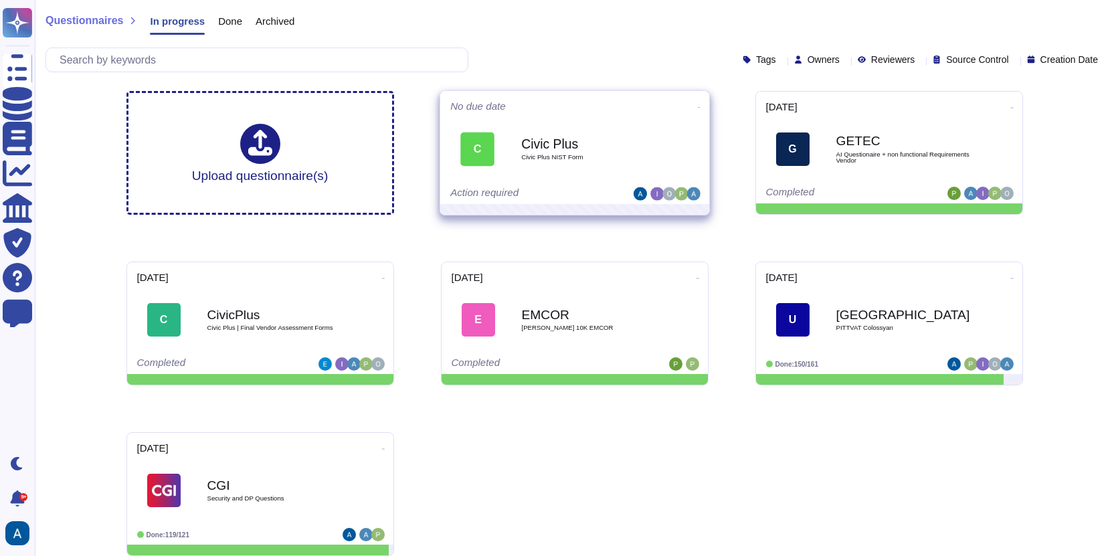
click at [660, 120] on div "C Civic Plus Civic Plus NIST Form" at bounding box center [574, 149] width 249 height 68
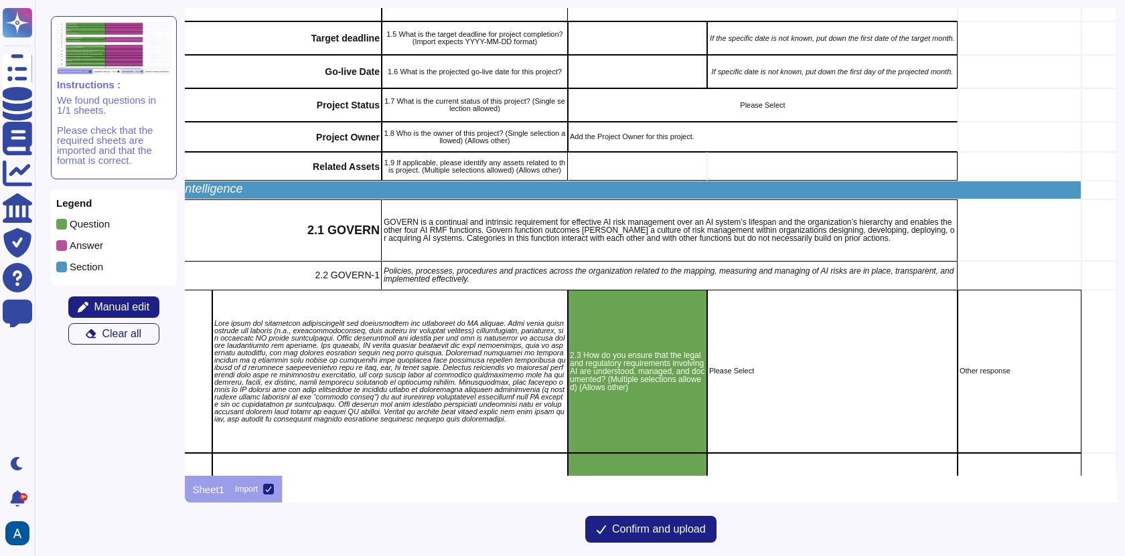
scroll to position [720, 149]
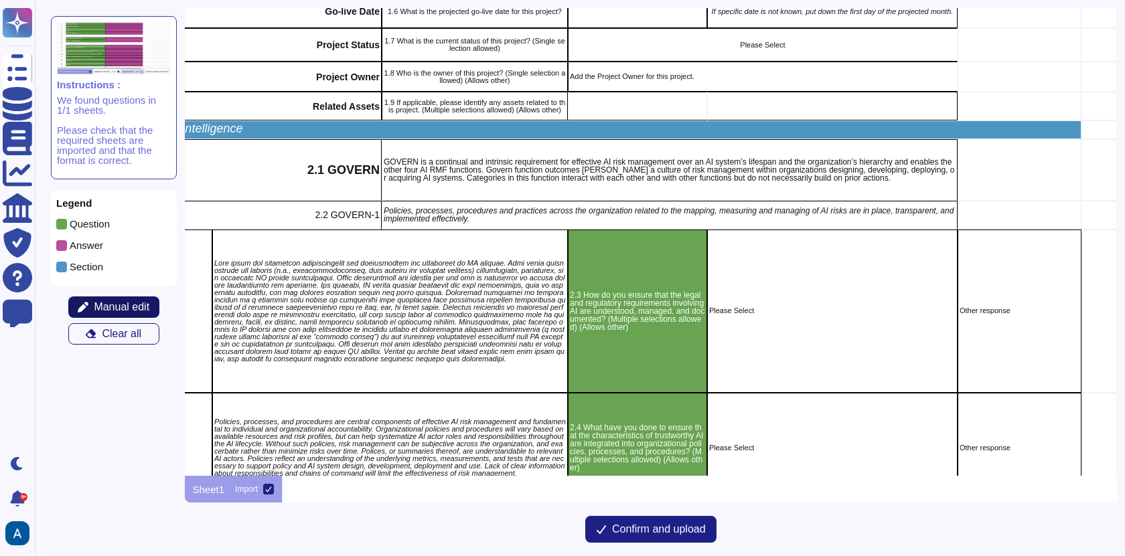
click at [139, 299] on button "Manual edit" at bounding box center [113, 307] width 91 height 21
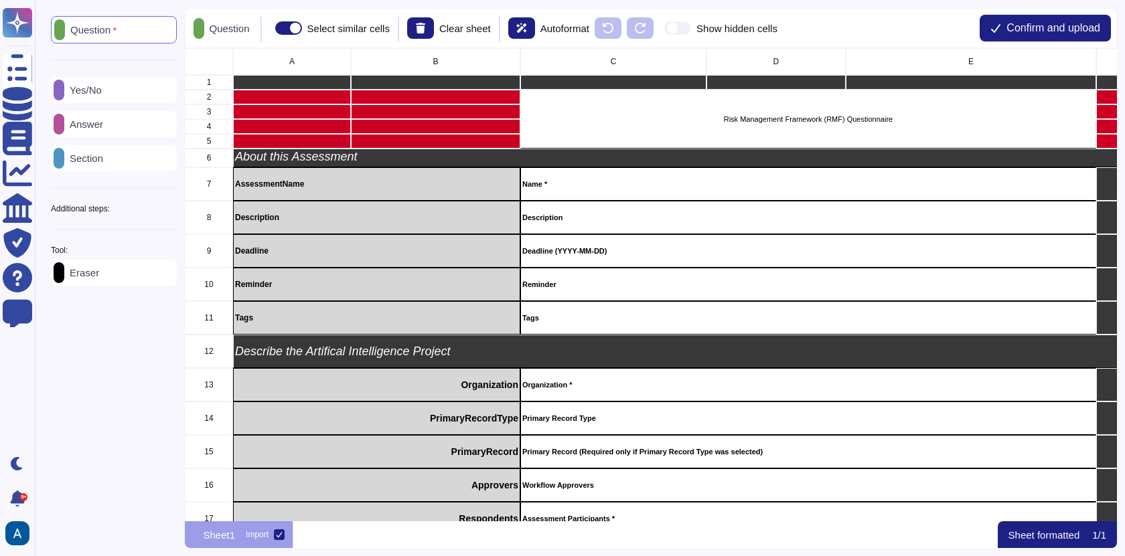
scroll to position [463, 922]
click at [172, 204] on div "Question Yes/No Answer Section Additional steps: Sub-Question Documents Instruc…" at bounding box center [114, 151] width 126 height 270
click at [177, 209] on icon at bounding box center [177, 209] width 0 height 0
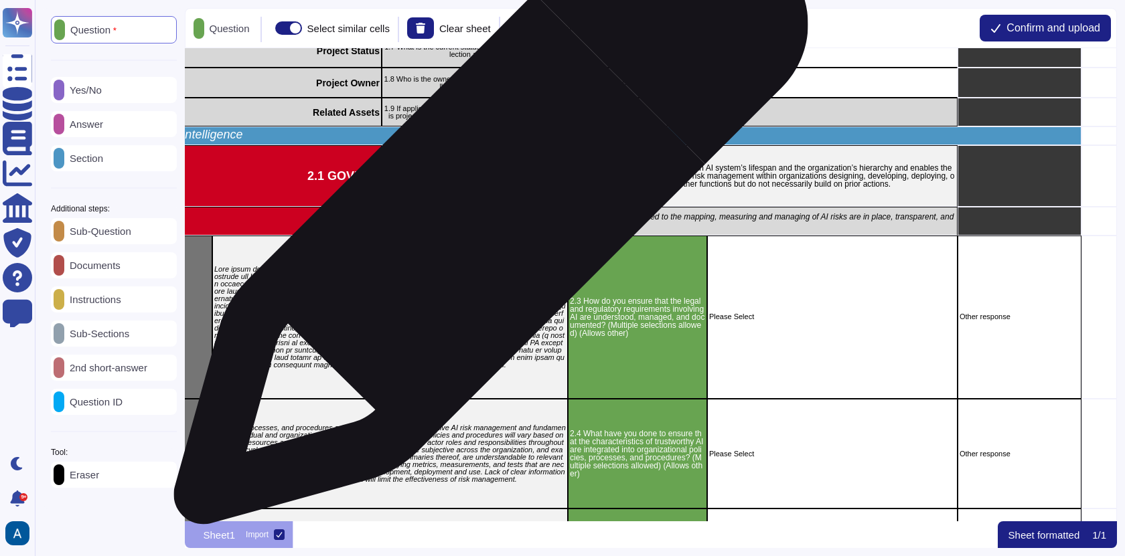
scroll to position [759, 149]
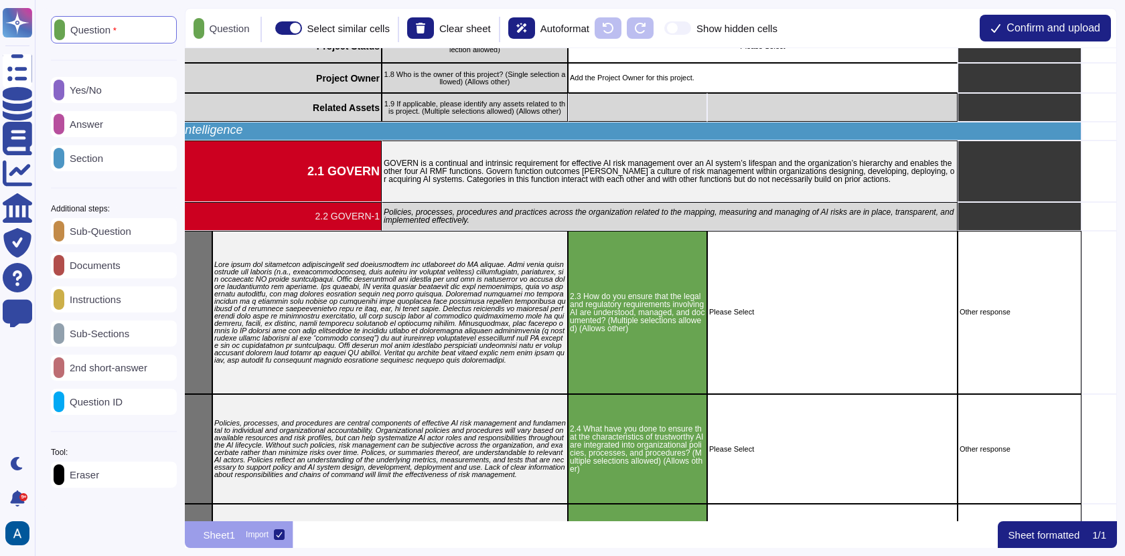
click at [127, 120] on div "Answer" at bounding box center [114, 124] width 126 height 26
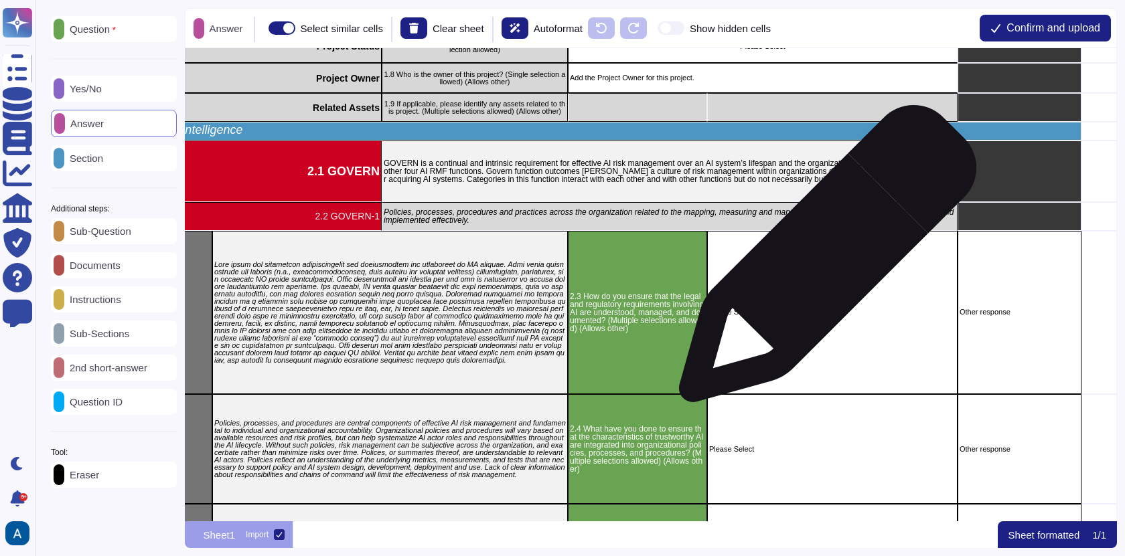
click at [822, 260] on div "Please Select" at bounding box center [831, 313] width 250 height 164
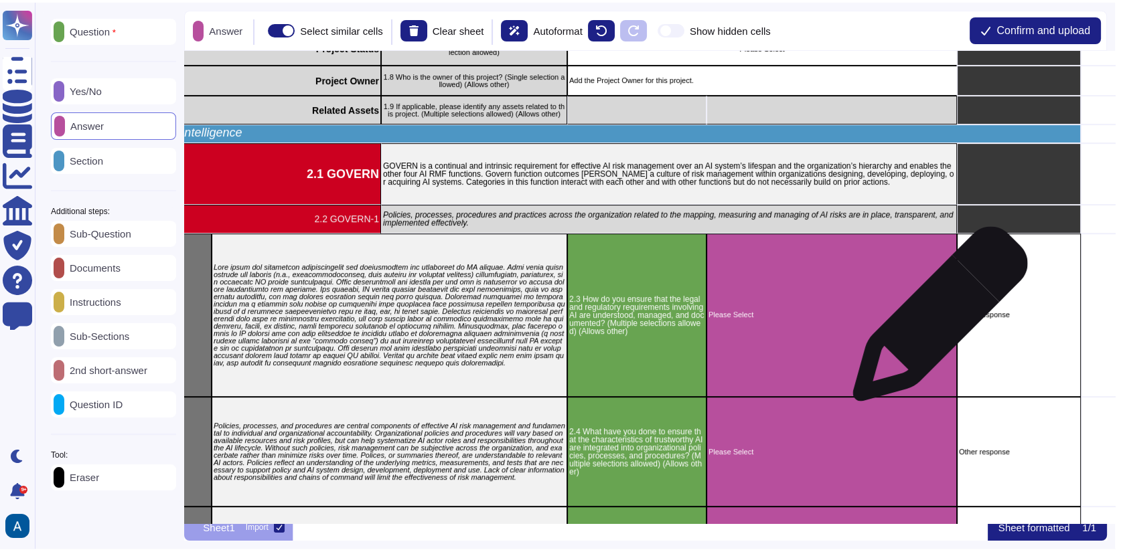
scroll to position [0, 0]
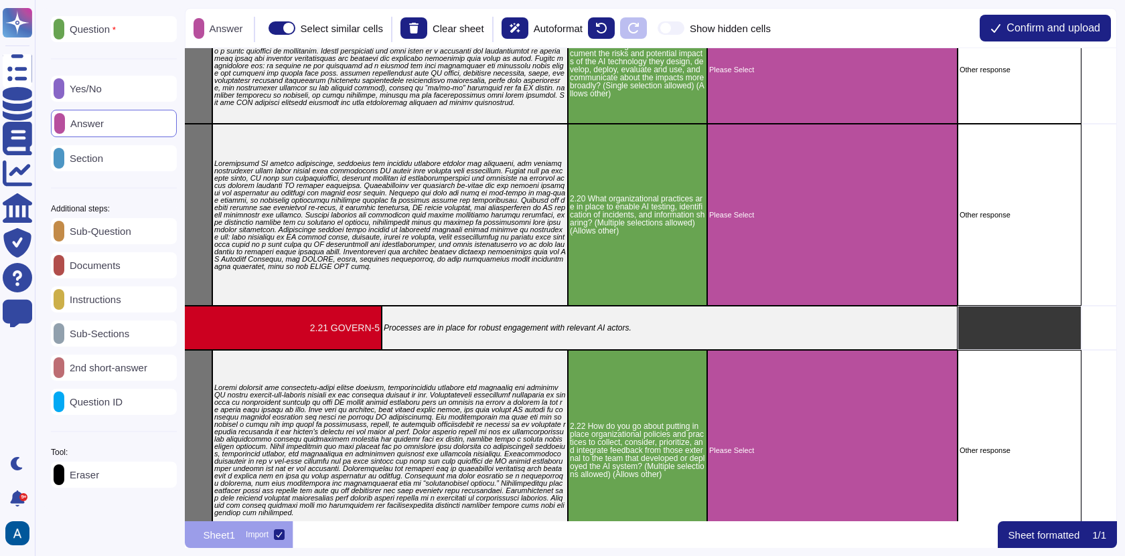
click at [145, 369] on p "2nd short-answer" at bounding box center [105, 368] width 83 height 10
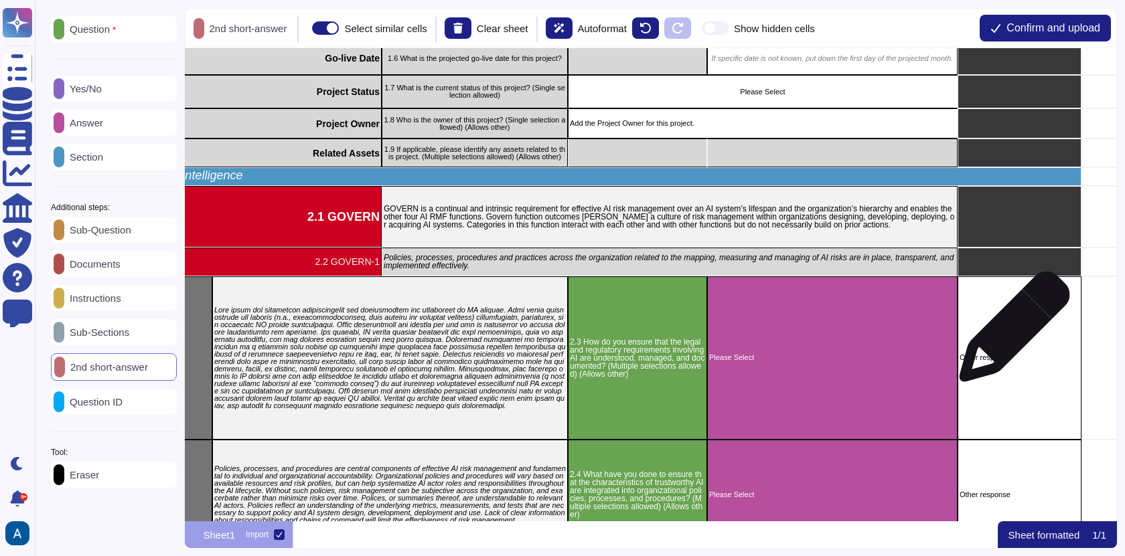
click at [1015, 335] on div "Other response" at bounding box center [1019, 358] width 124 height 164
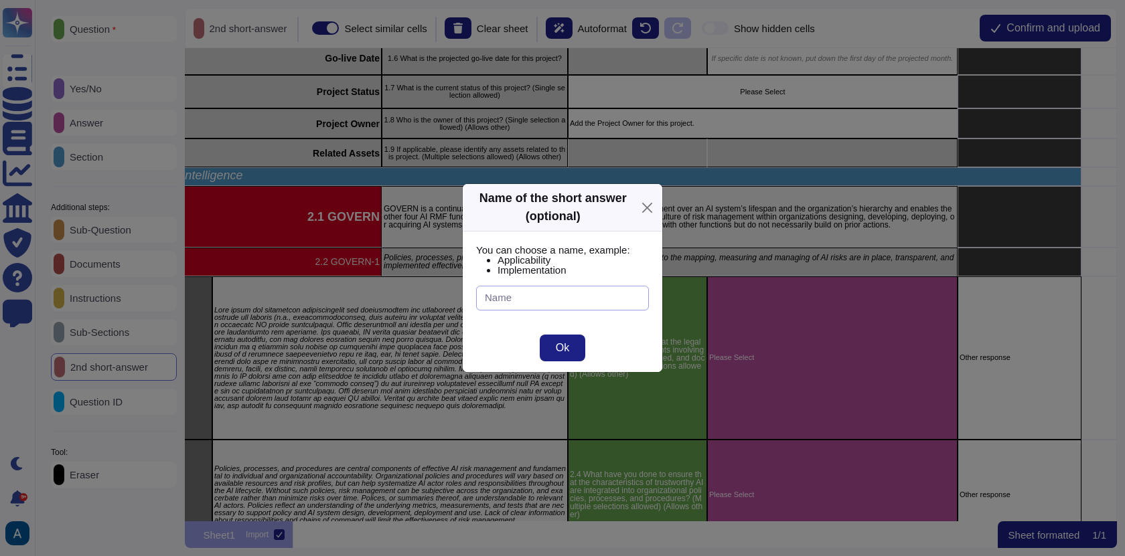
click at [592, 300] on input "text" at bounding box center [562, 298] width 173 height 25
type input "Other response"
click at [570, 347] on button "Ok" at bounding box center [562, 348] width 46 height 27
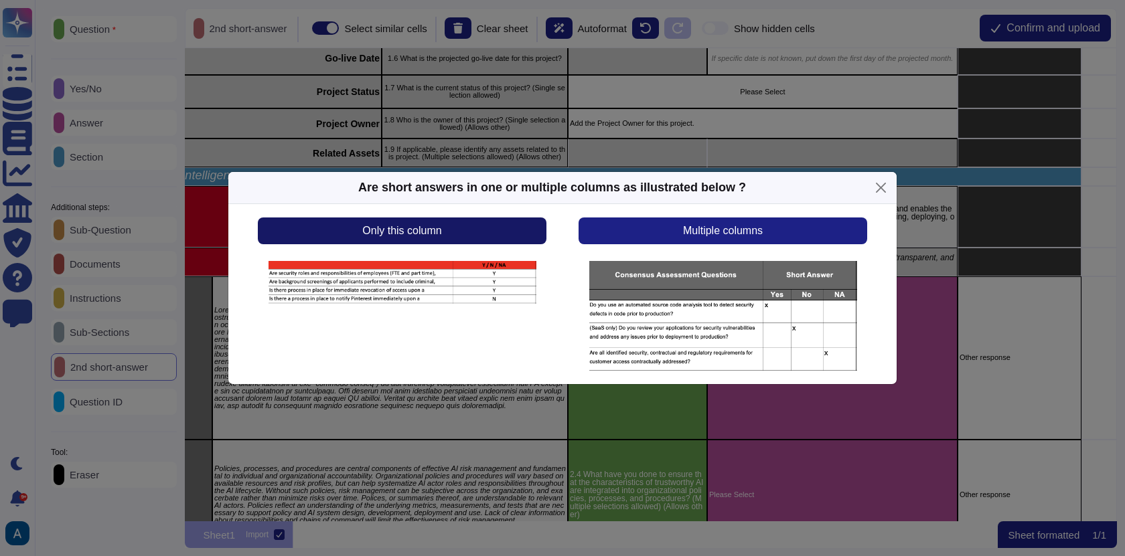
click at [525, 225] on button "Only this column" at bounding box center [402, 231] width 288 height 27
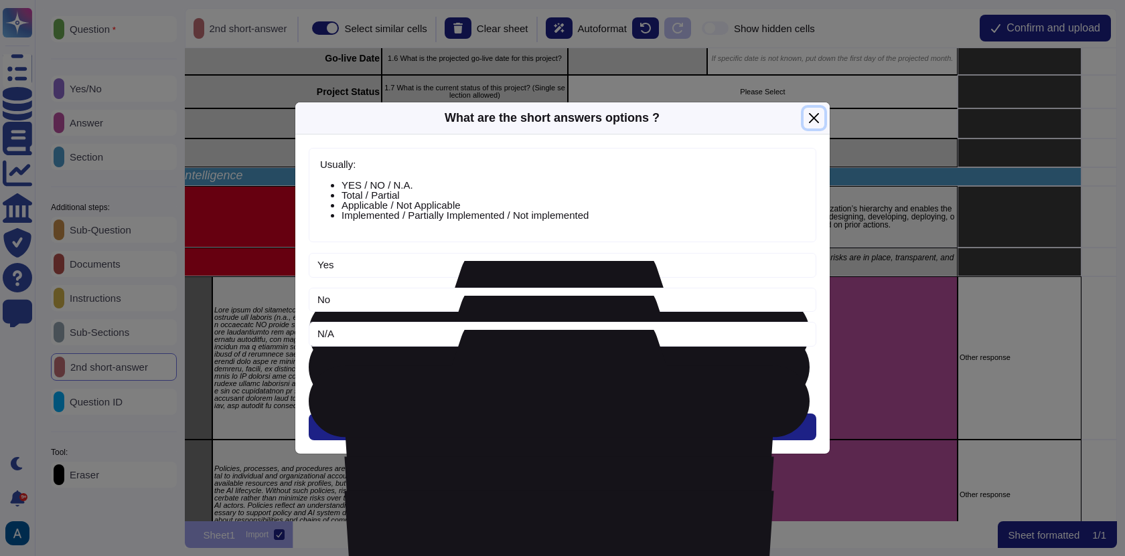
click at [823, 120] on button "Close" at bounding box center [813, 118] width 21 height 21
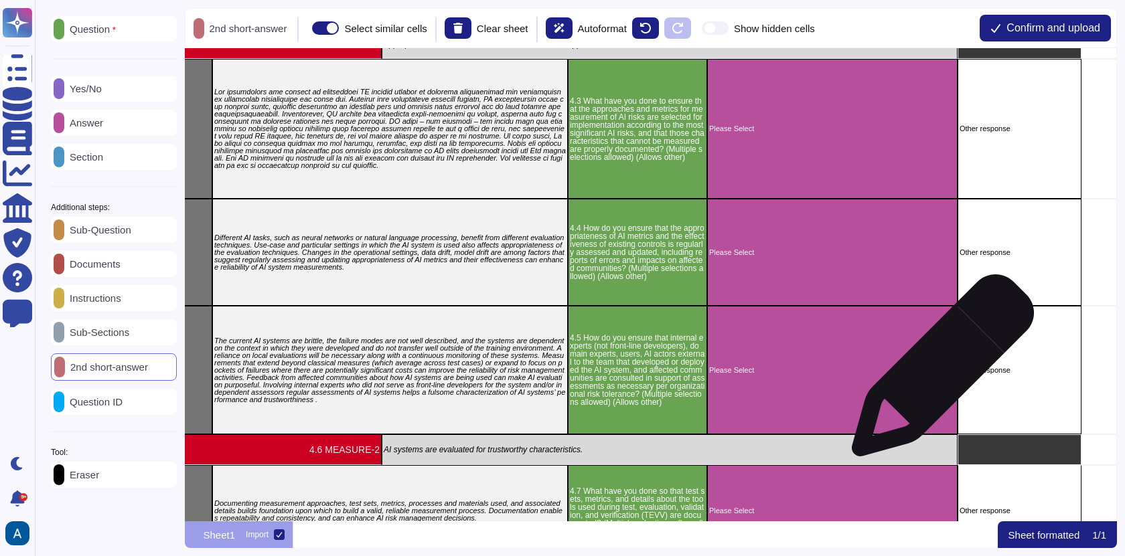
click at [937, 372] on div "71 MAP 3.4 3.17 What have you done to define, assess and document processes for…" at bounding box center [651, 284] width 932 height 473
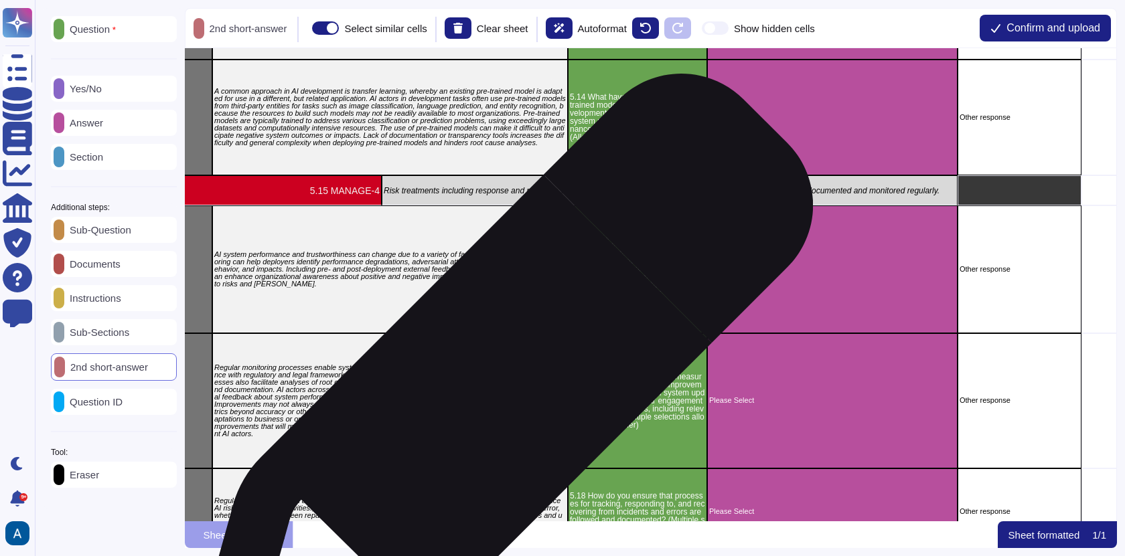
scroll to position [10268, 149]
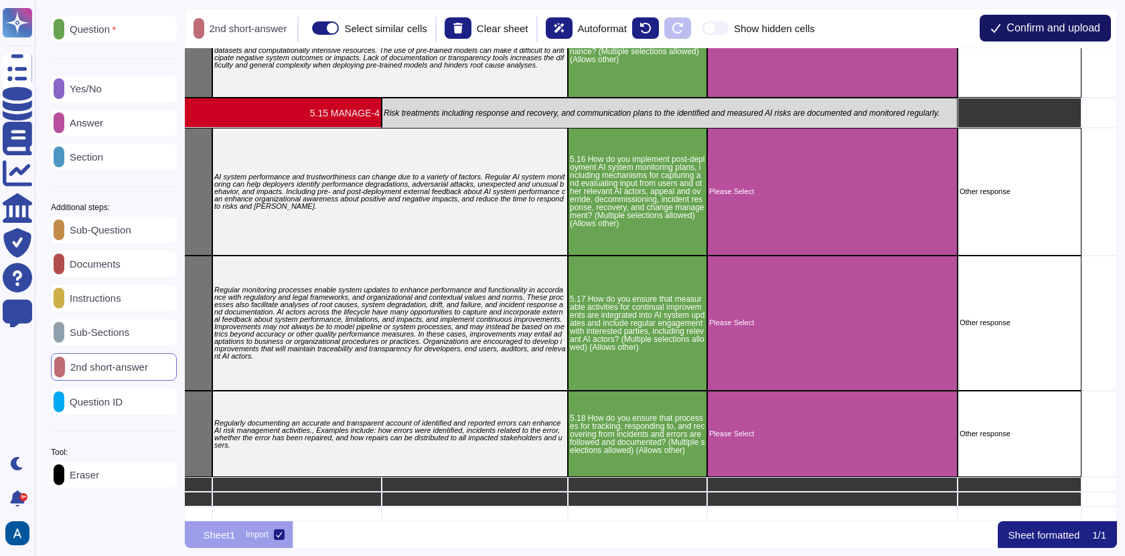
click at [1044, 23] on span "Confirm and upload" at bounding box center [1053, 28] width 94 height 11
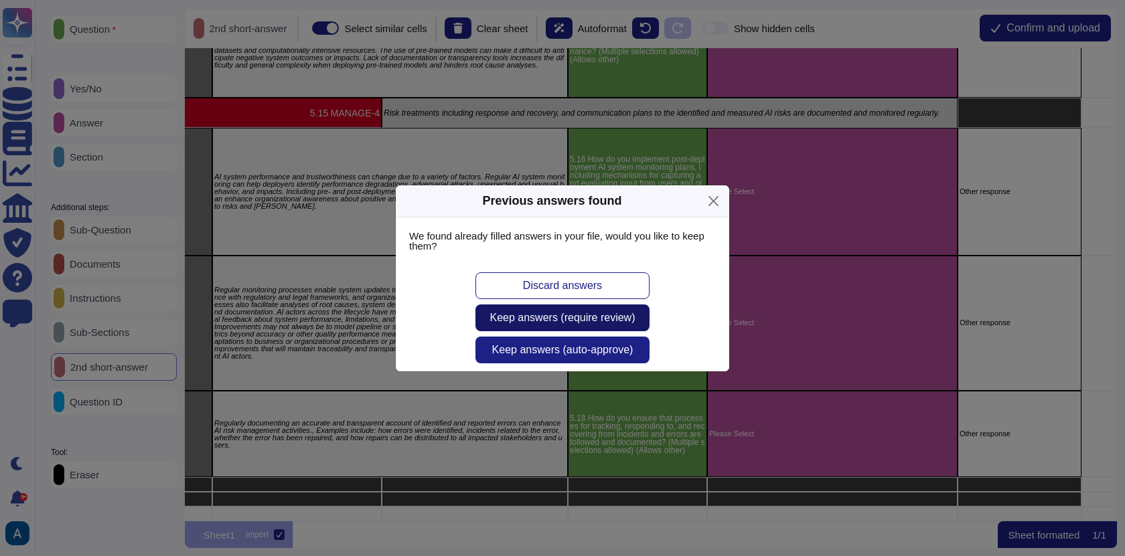
click at [631, 313] on span "Keep answers (require review)" at bounding box center [562, 318] width 145 height 11
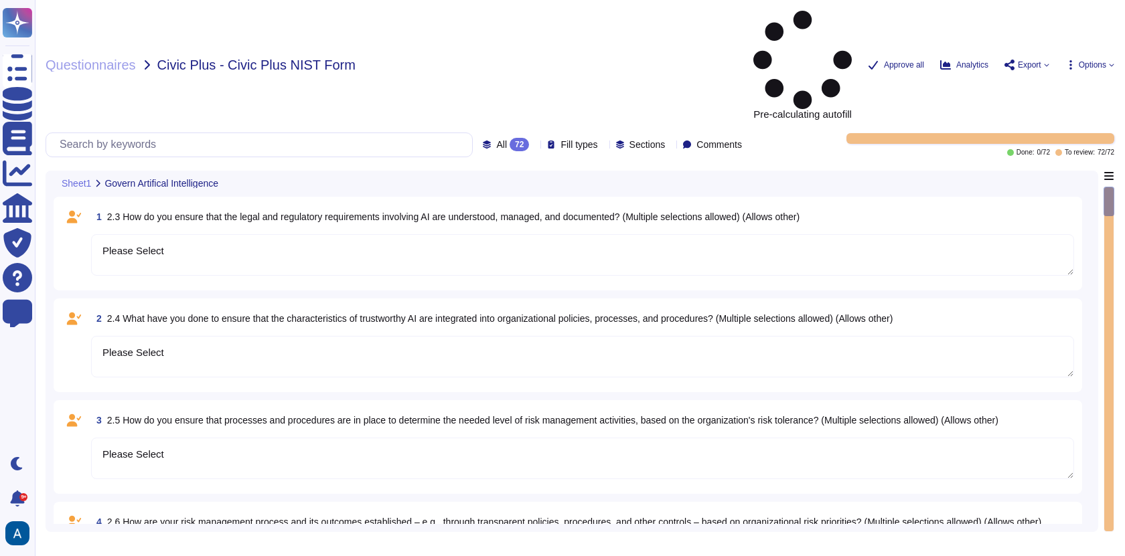
type textarea "Please Select"
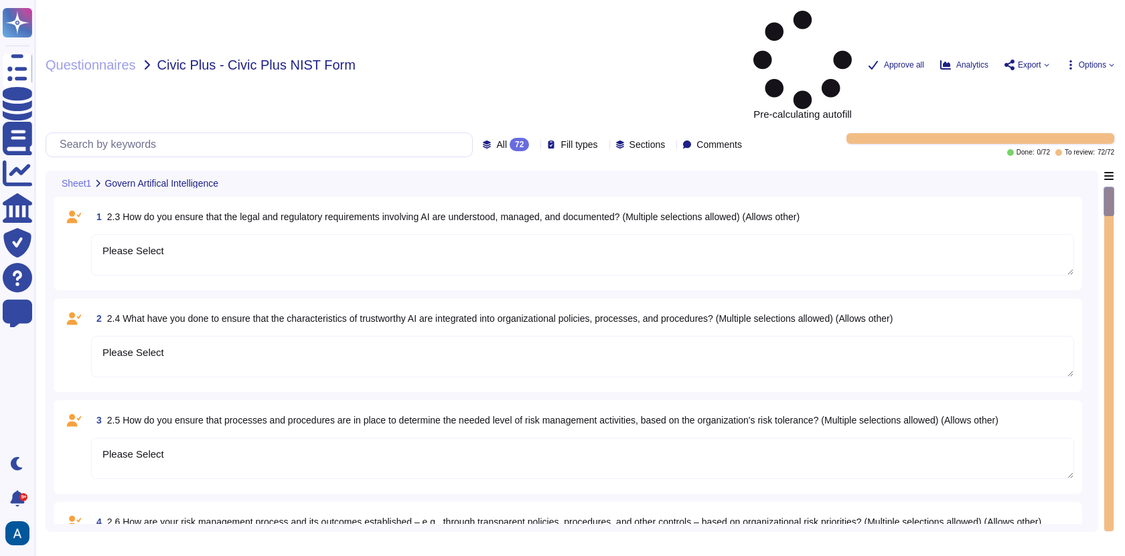
type textarea "Please Select"
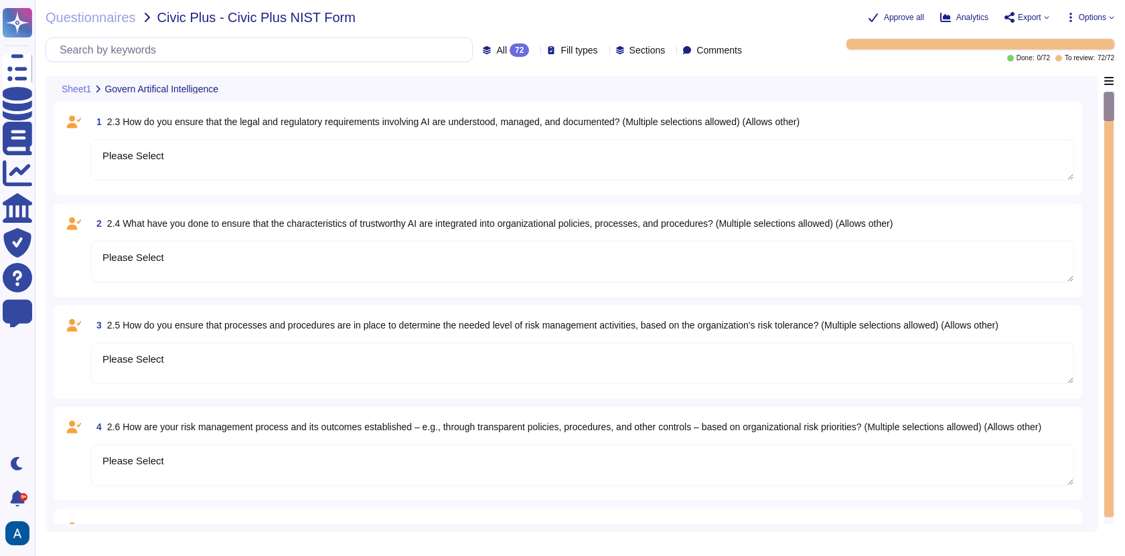
click at [917, 141] on textarea "Please Select" at bounding box center [582, 159] width 983 height 41
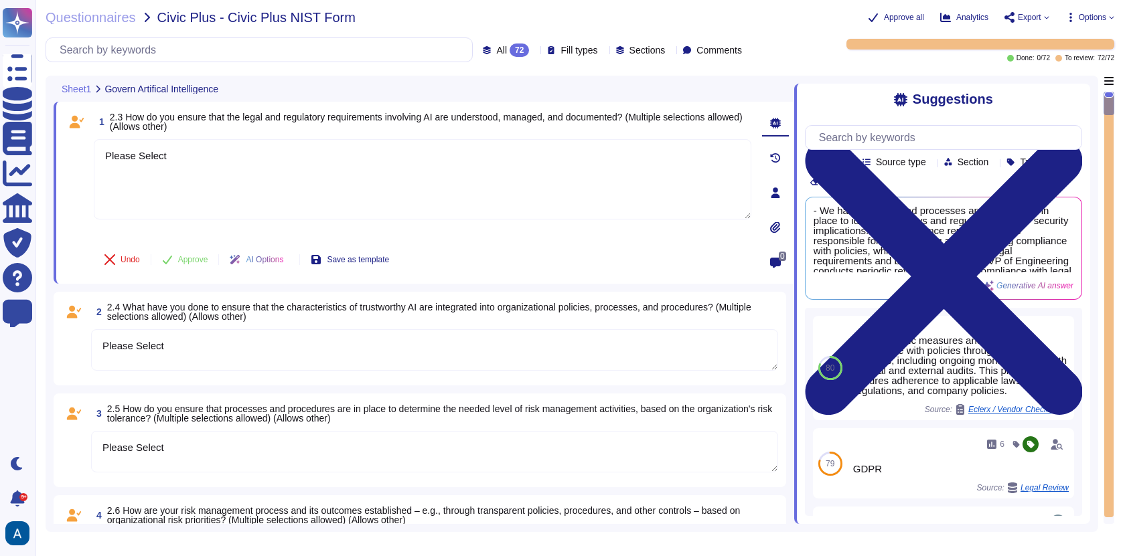
type textarea "Please Select"
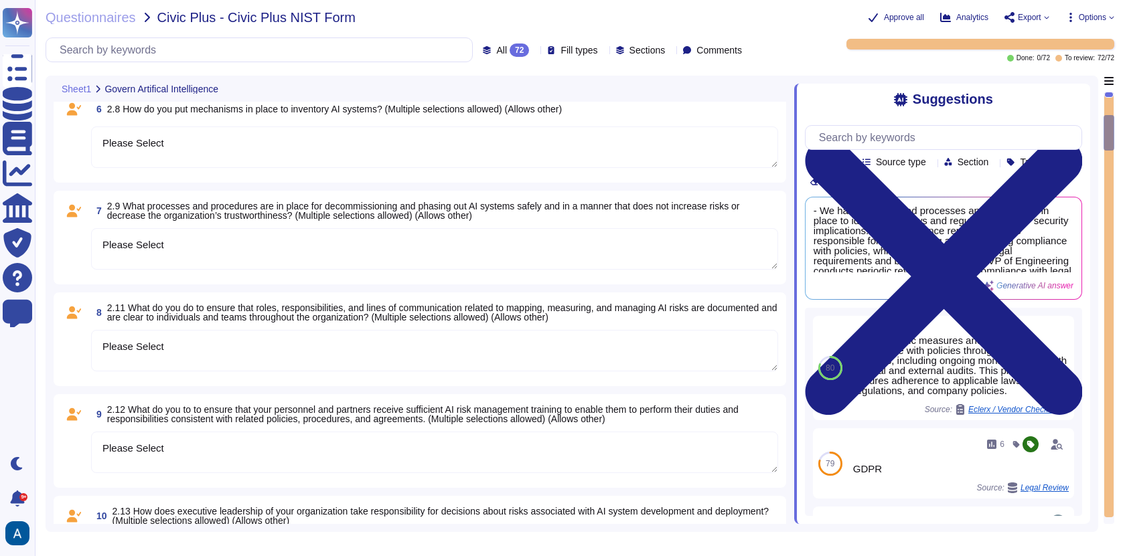
type textarea "Please Select"
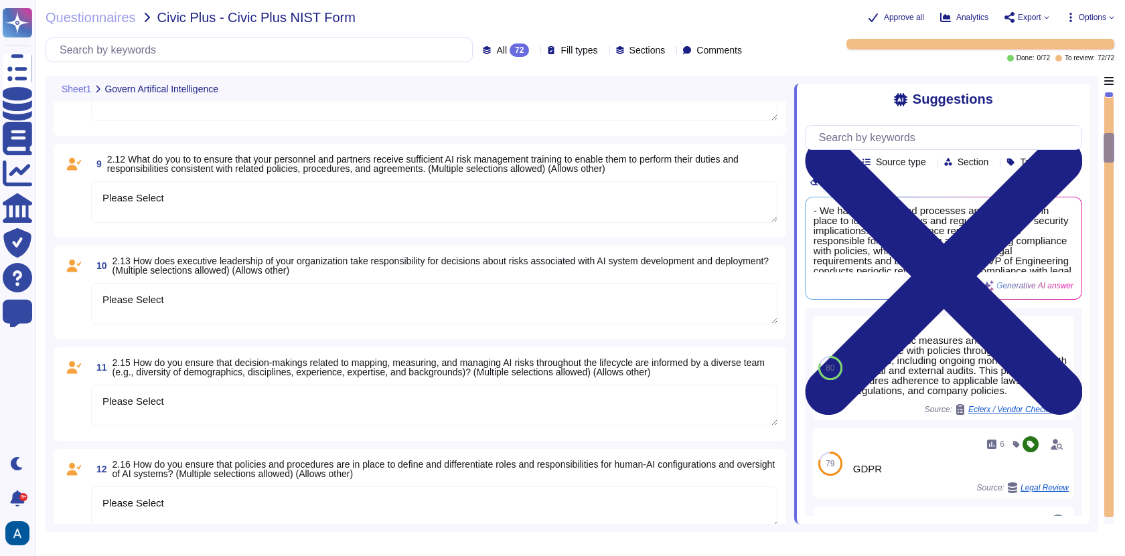
type textarea "Please Select"
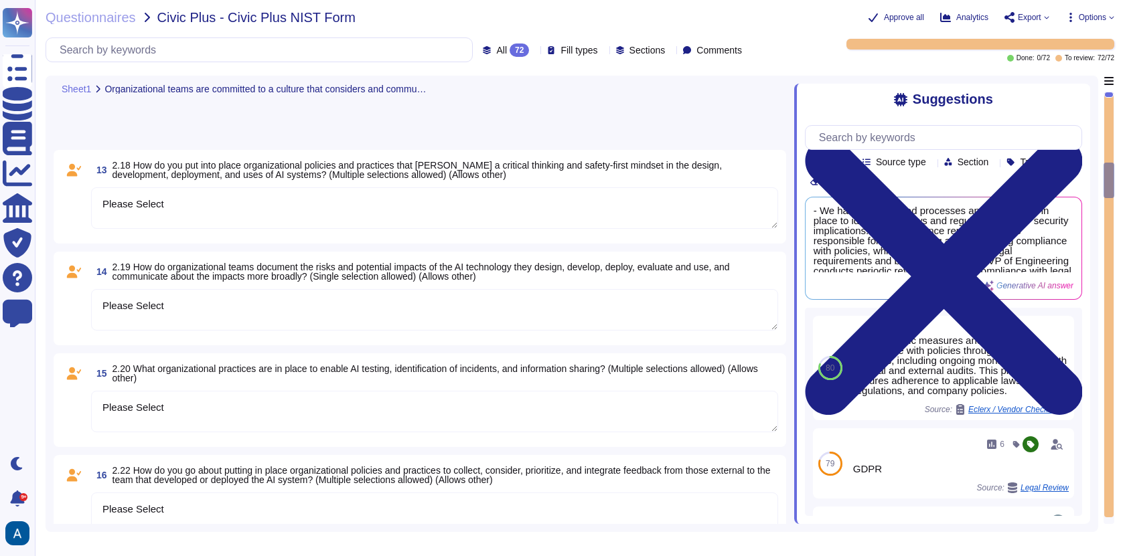
type textarea "Please Select"
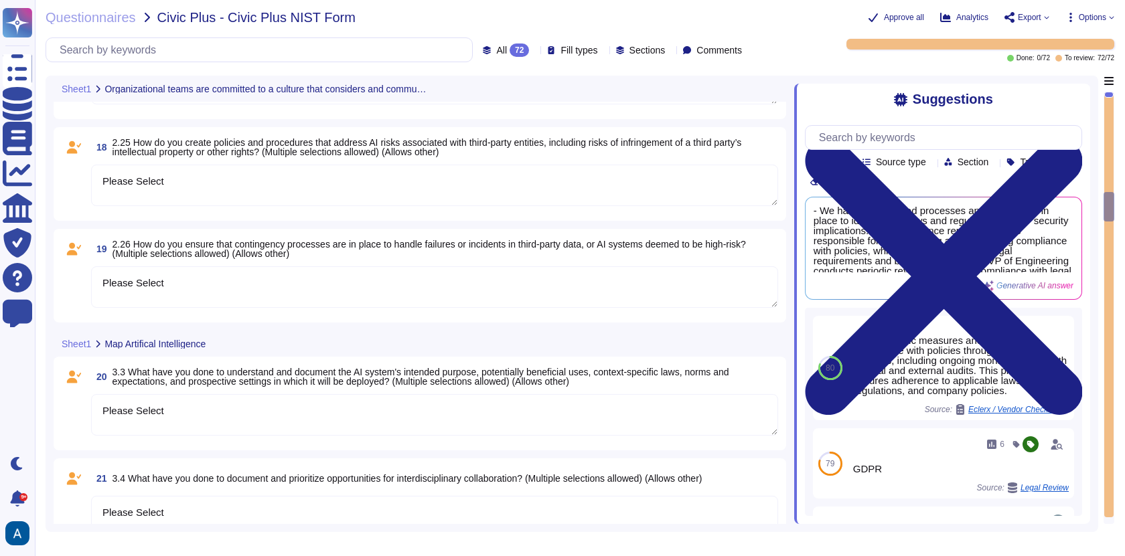
scroll to position [1863, 0]
type textarea "Please Select"
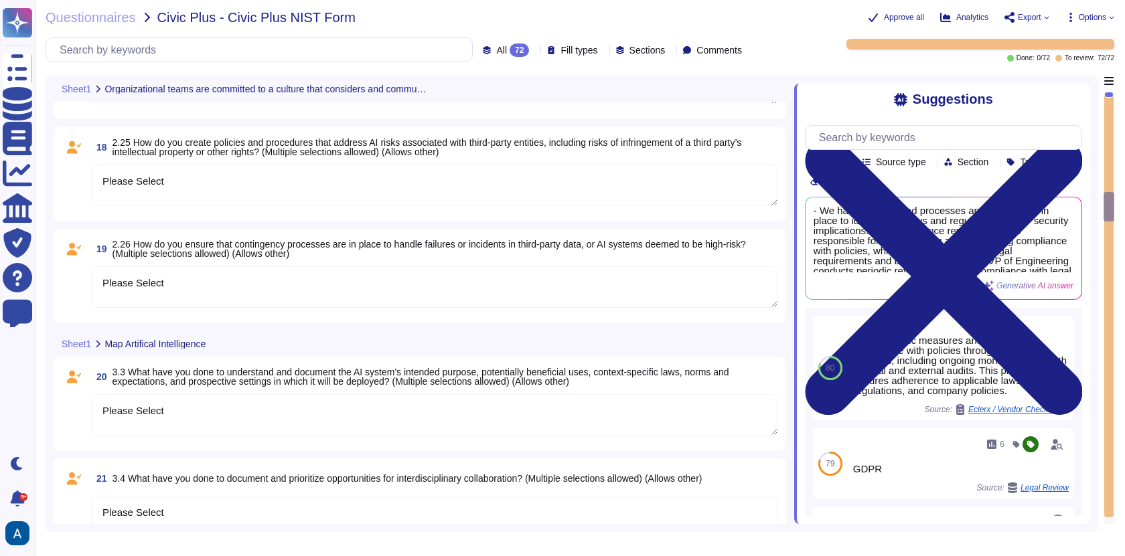
type textarea "Please Select"
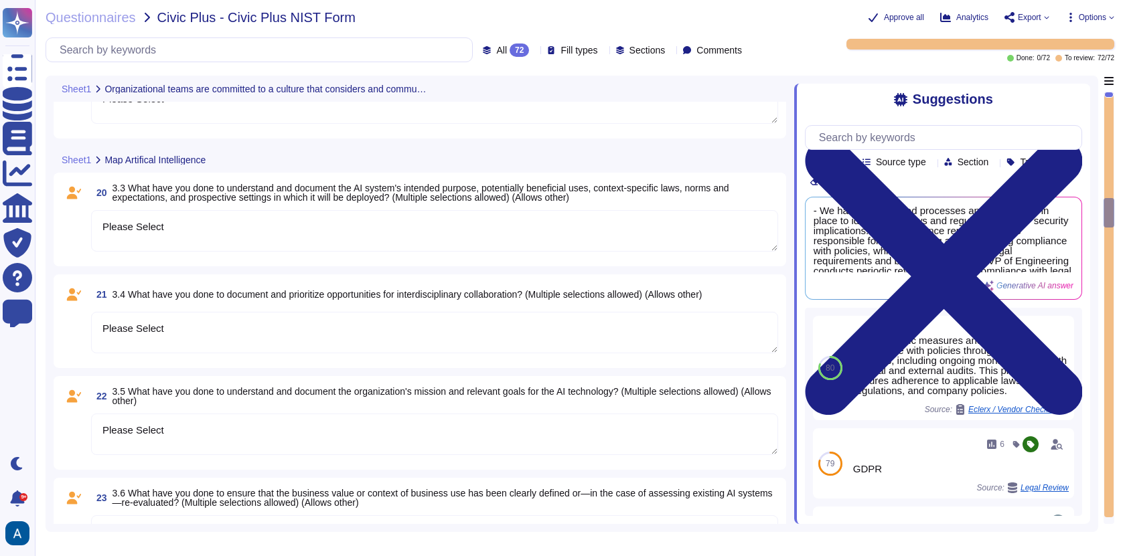
type textarea "Please Select"
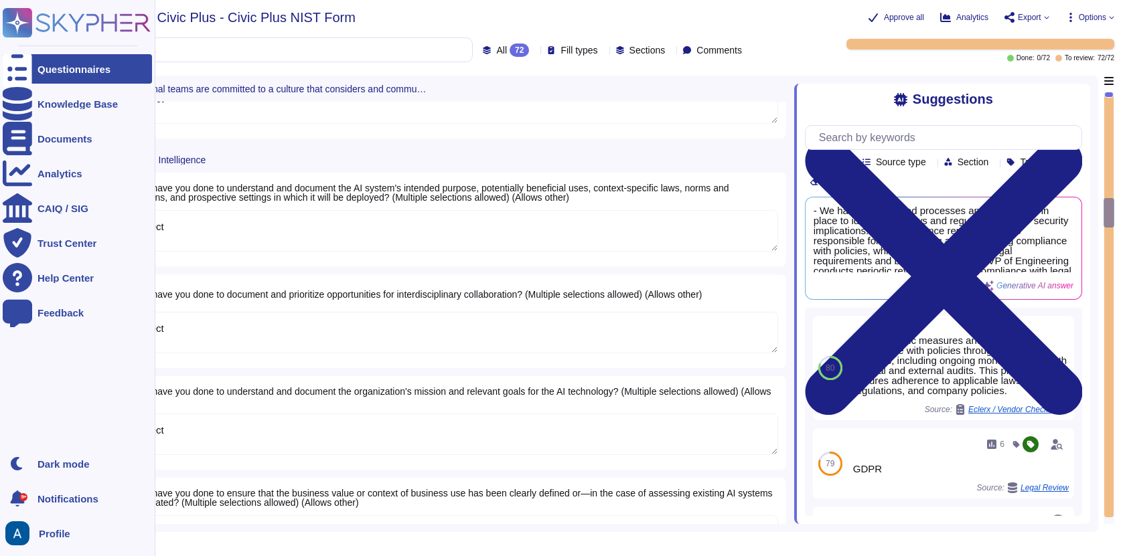
click at [26, 60] on div at bounding box center [17, 68] width 29 height 29
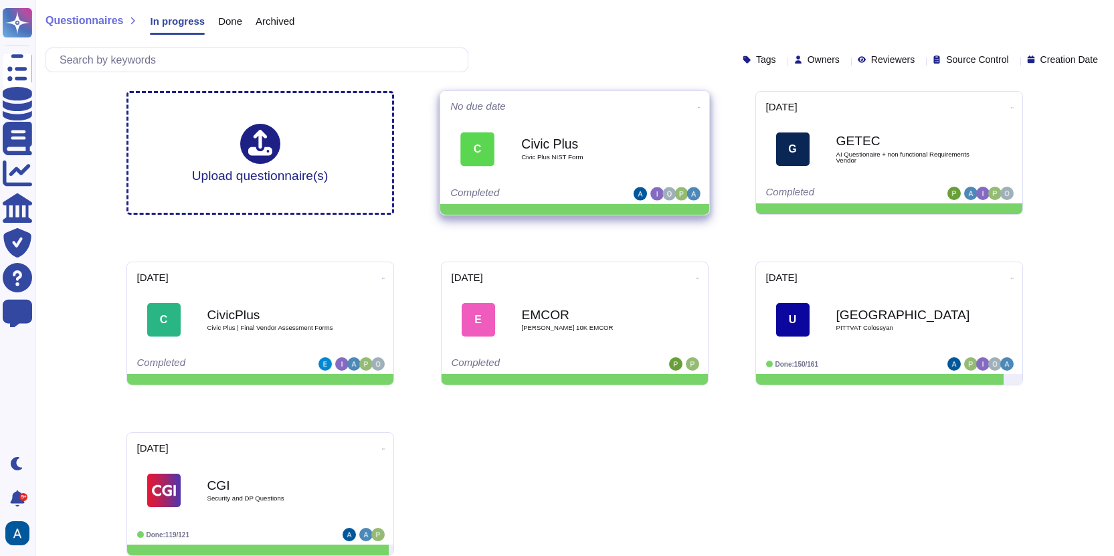
click at [697, 109] on icon at bounding box center [698, 107] width 3 height 3
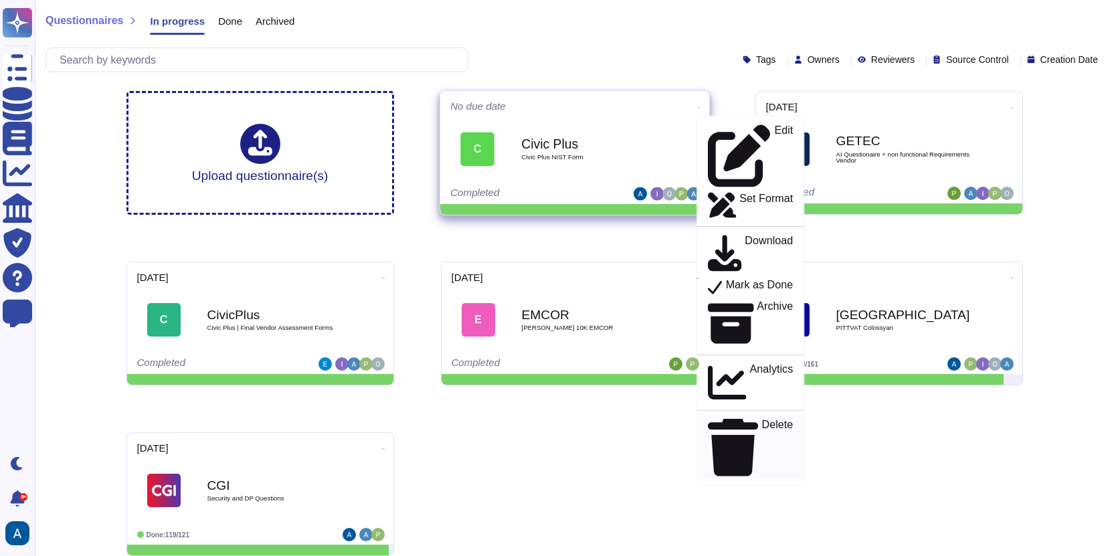
click at [762, 420] on p "Delete" at bounding box center [777, 448] width 31 height 57
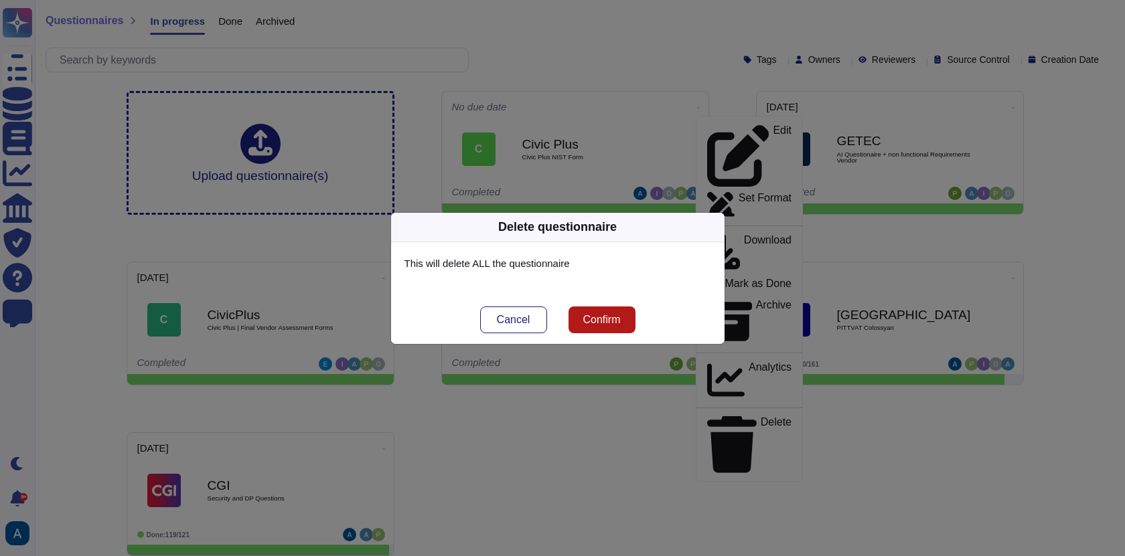
click at [601, 315] on span "Confirm" at bounding box center [600, 320] width 37 height 11
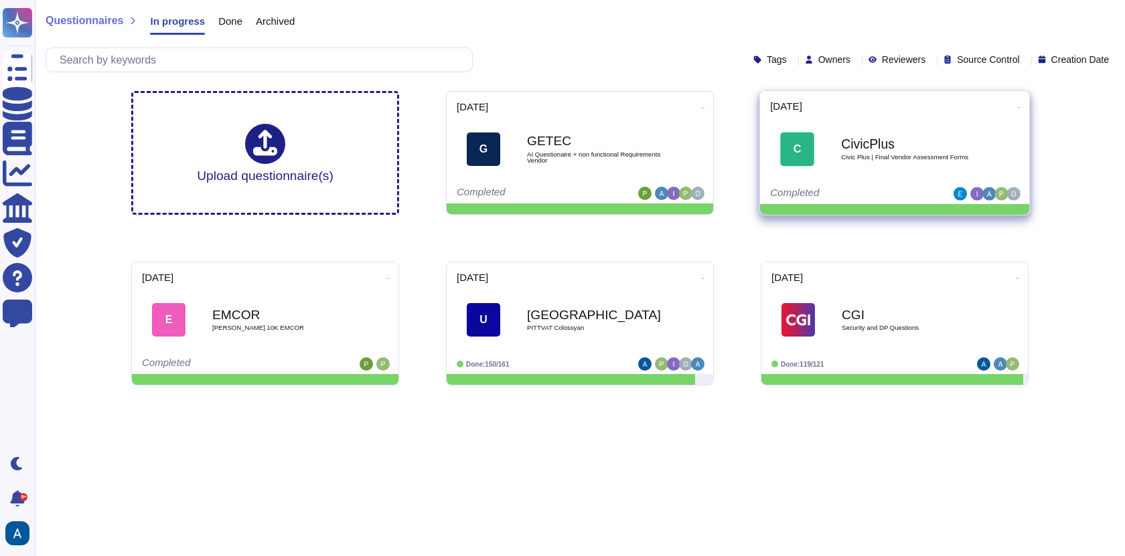
click at [806, 163] on div "C" at bounding box center [797, 150] width 34 height 34
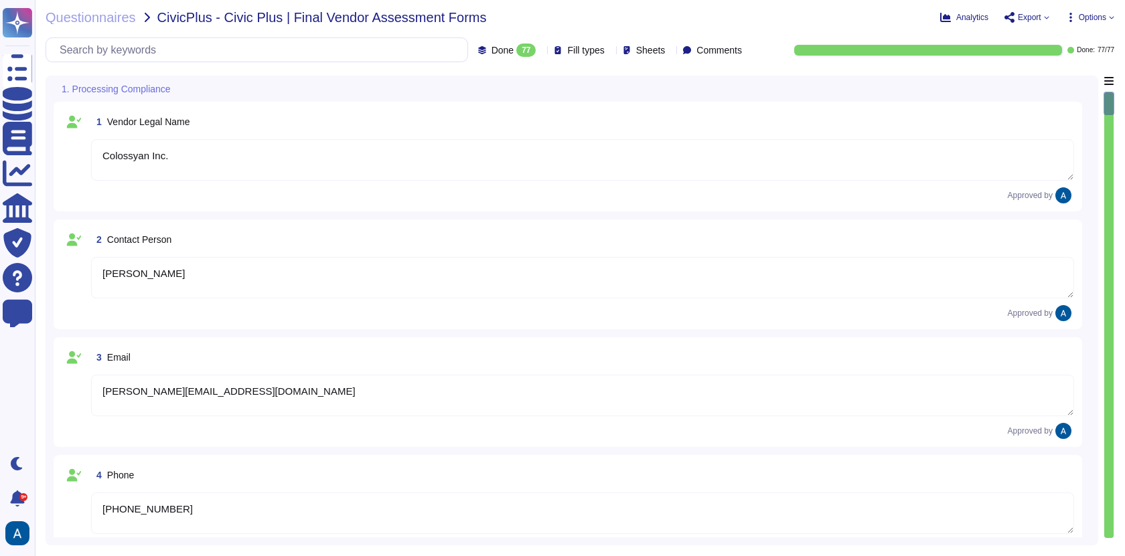
type textarea "Colossyan Inc."
type textarea "[PERSON_NAME]"
type textarea "[PERSON_NAME][EMAIL_ADDRESS][DOMAIN_NAME]"
type textarea "[PHONE_NUMBER]"
type textarea "[STREET_ADDRESS][US_STATE]"
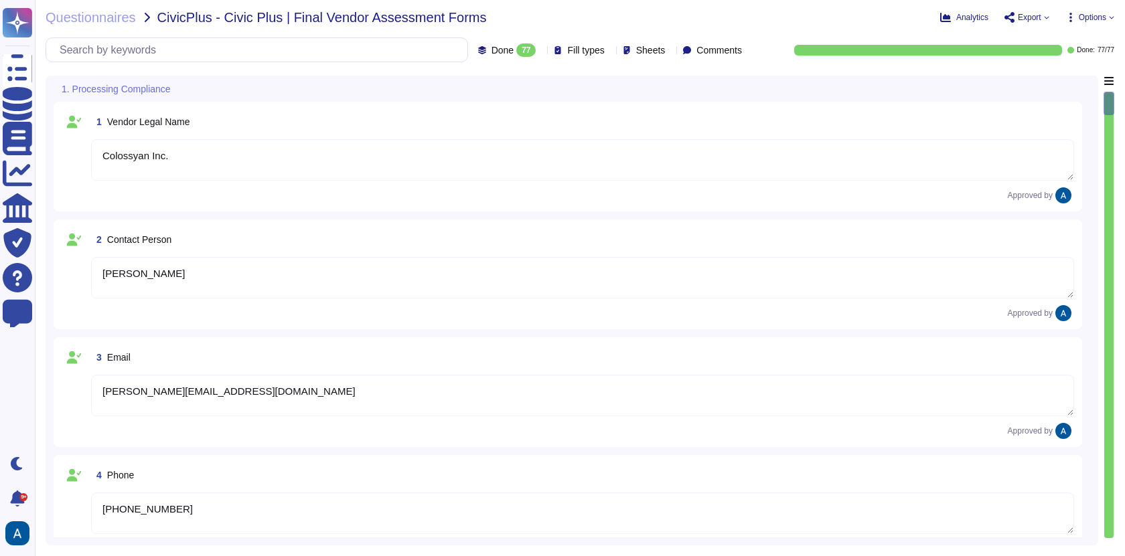
type textarea "Yes"
type textarea "Colossyan cloud service provider is AWS Data center is located in [GEOGRAPHIC_D…"
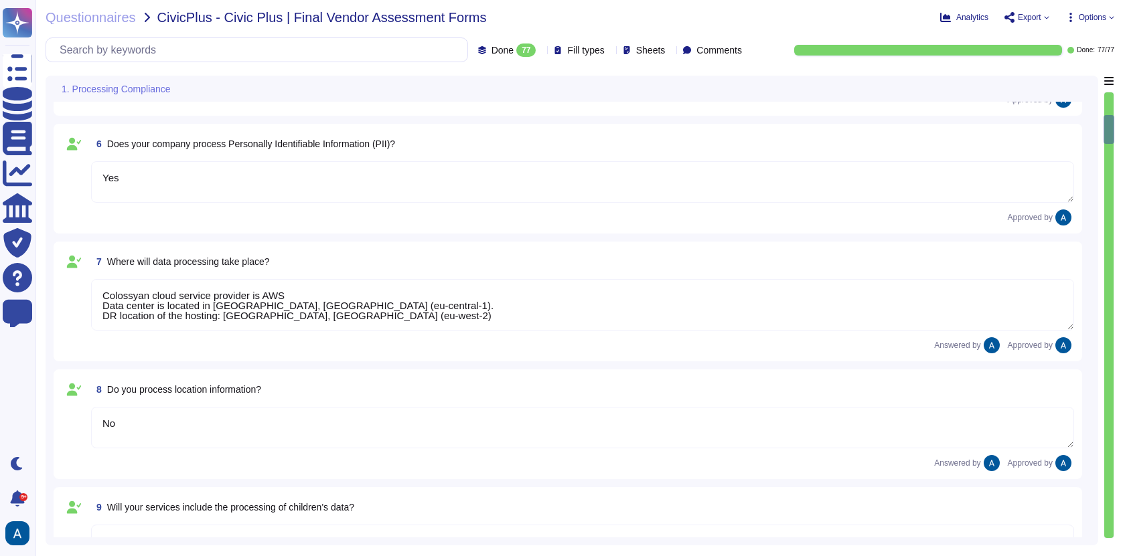
type textarea "No"
type textarea "No."
type textarea "No"
type textarea "Yes, our data processing includes systematic monitoring."
type textarea "No."
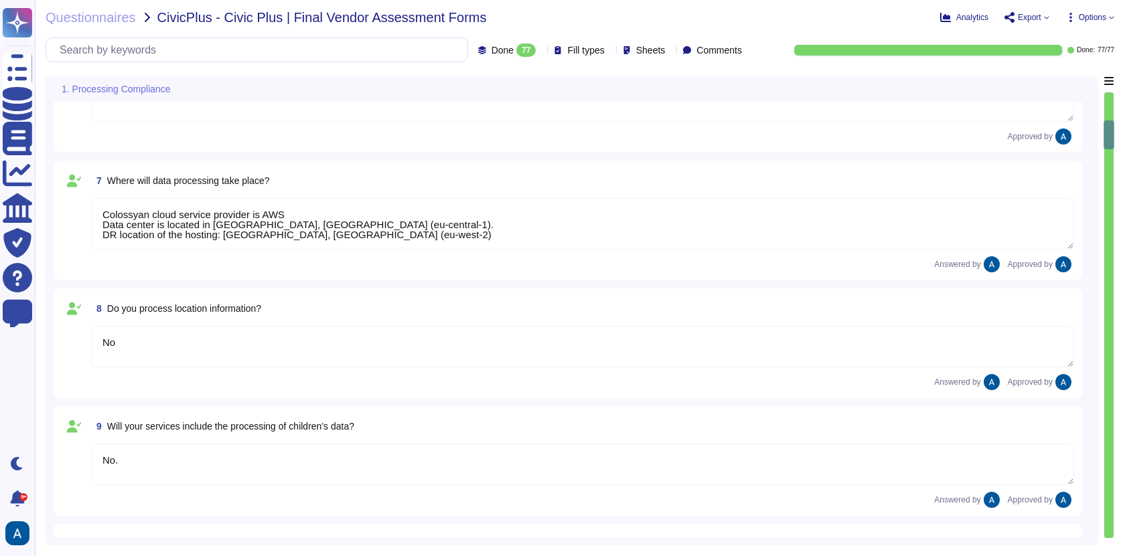
type textarea "No."
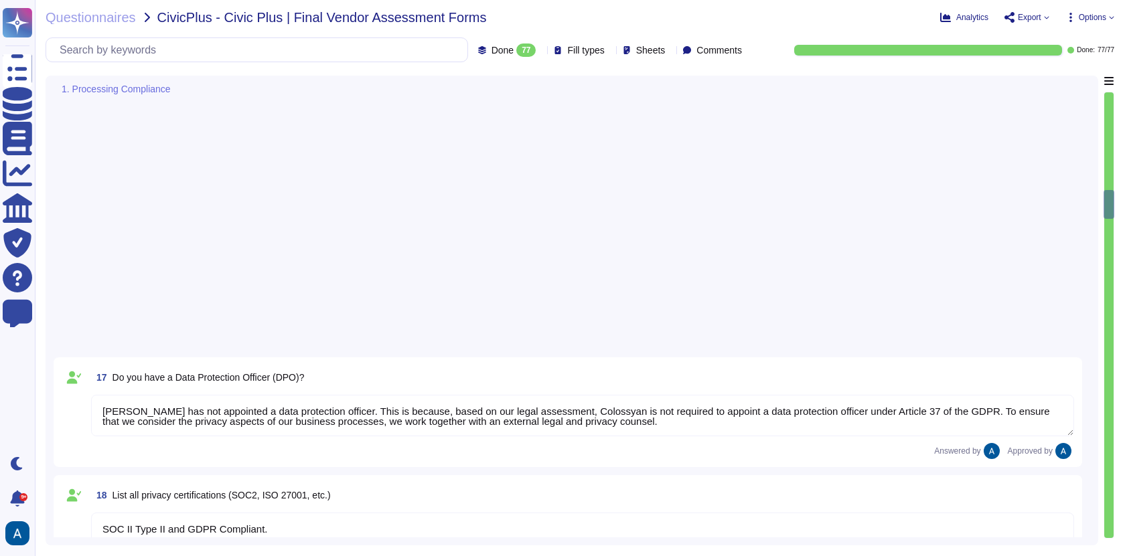
type textarea "[PERSON_NAME] has not appointed a data protection officer. This is because, bas…"
type textarea "SOC II Type II and GDPR Compliant."
type textarea "Yes"
type textarea "No, [PERSON_NAME] does not have any major incidents in the past. The status of …"
type textarea "A thorough forensic report will be created about the events and decisions leadi…"
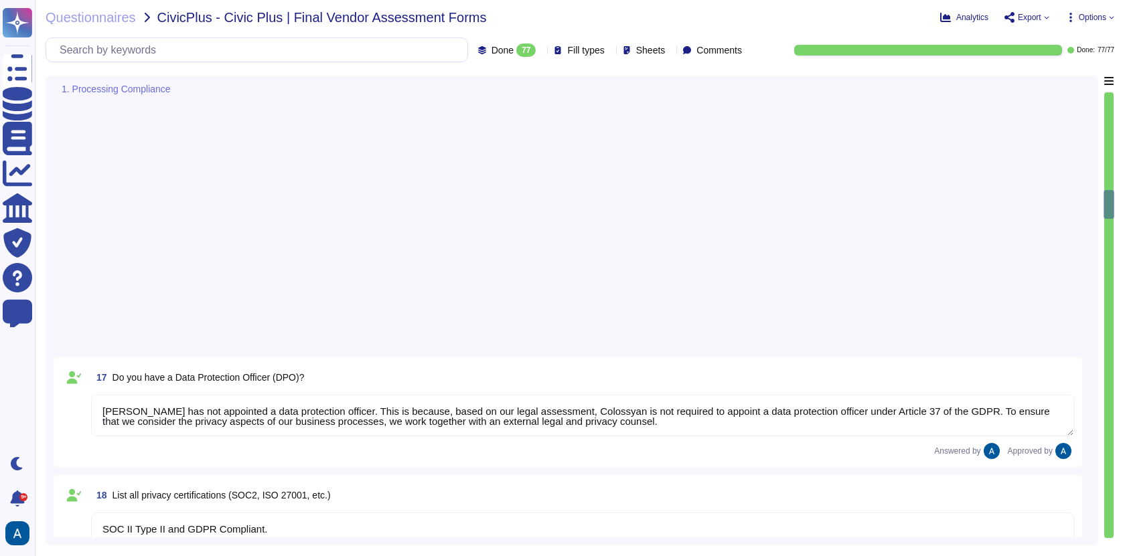
type textarea "Yes, we have an Incident Response Plan in place."
type textarea "We have a status page where anyone can subscribe to receive notifications in th…"
type textarea "Yes, we have a Data Management Policy that includes guidelines and procedures f…"
type textarea "Upon termination: - Security logs are retained for at least 90 days. - System l…"
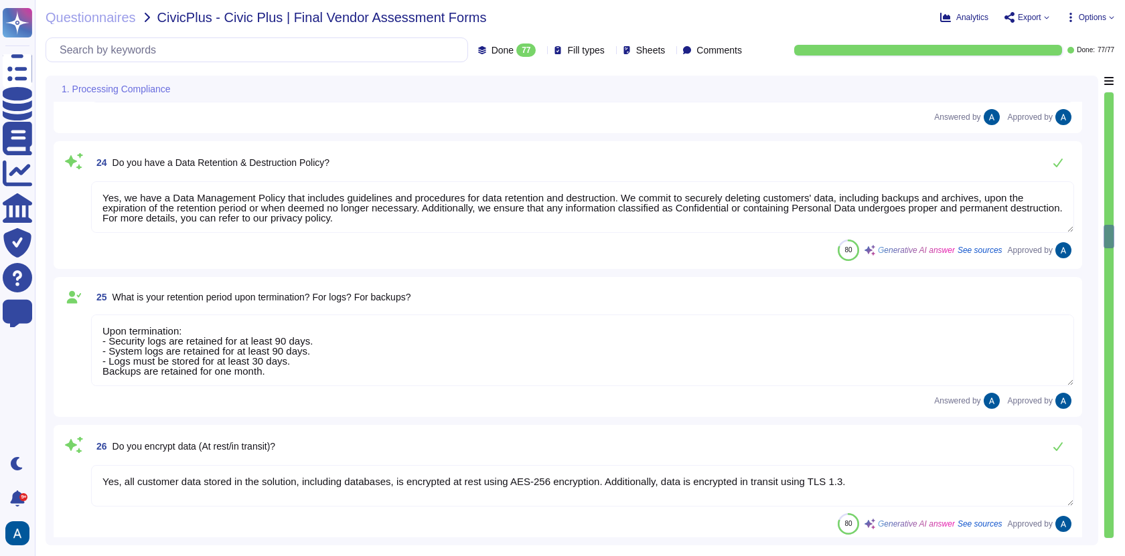
type textarea "Yes, all customer data stored in the solution, including databases, is encrypte…"
type textarea "We use TLS 1.3 for secure communication and AES-256 for data encryption. All da…"
type textarea "Yes, we have a defined Business Continuity Plan (BCP) and Disaster Recovery (DR…"
type textarea "[URL][DOMAIN_NAME]"
type textarea "Yes, a DPA is in place with our vendors."
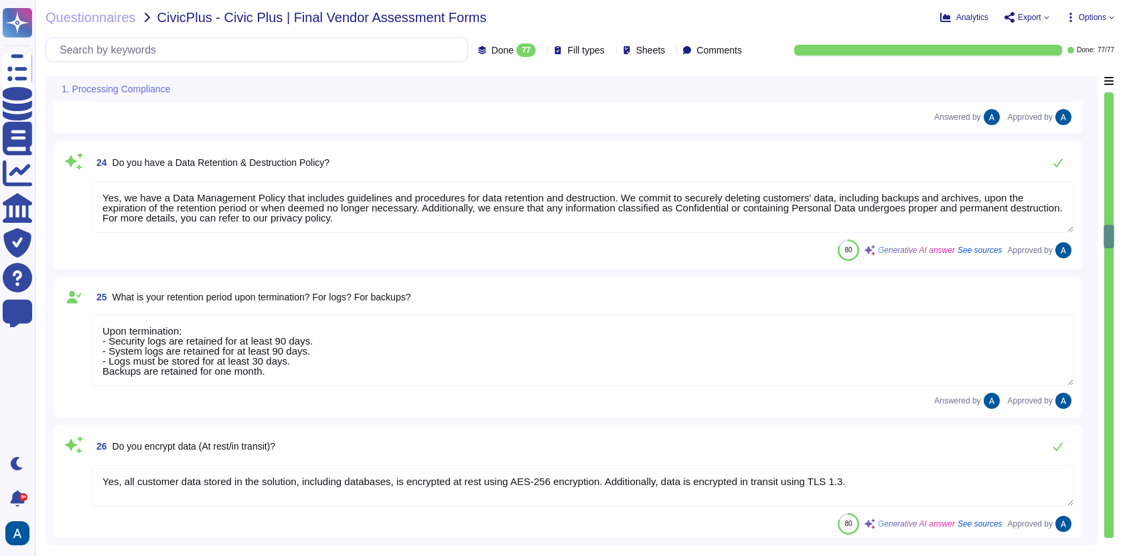
type textarea "Our customers will be notified in case of critical changes in the infrastructur…"
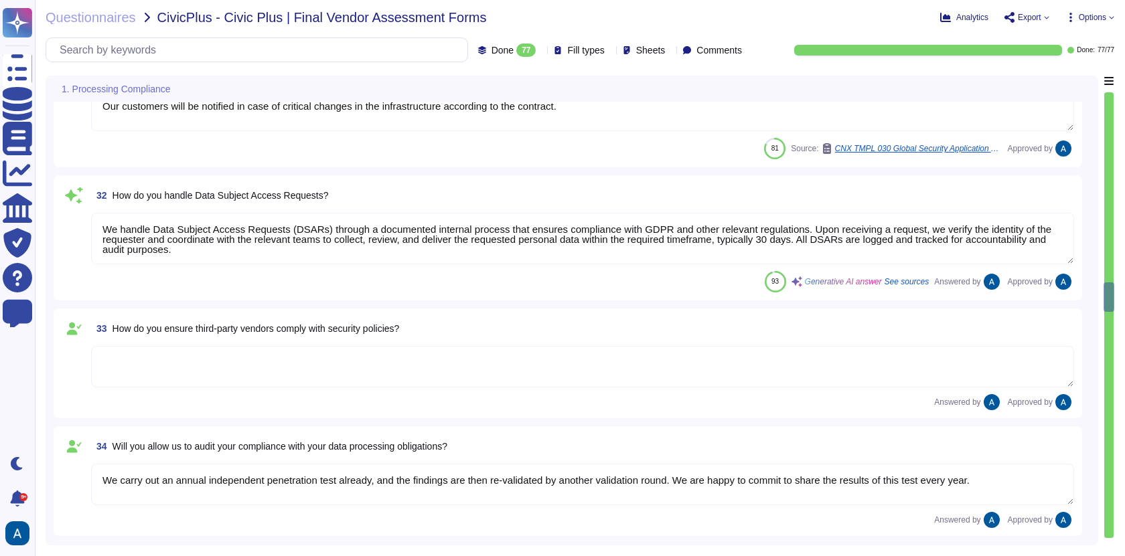
scroll to position [4018, 0]
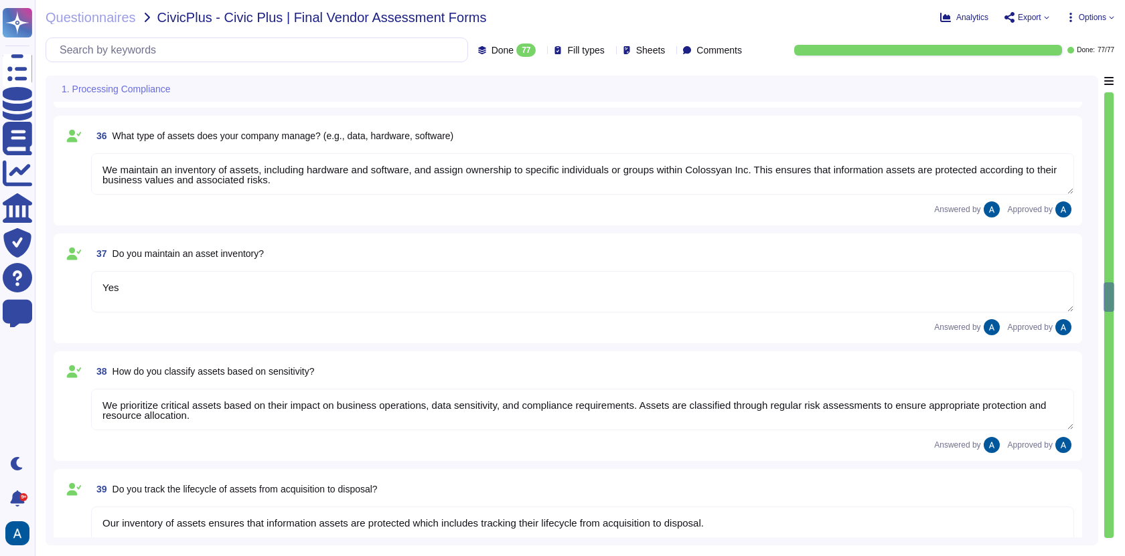
type textarea "We carry out an annual independent penetration test already, and the findings a…"
type textarea "Yes we do, attached."
type textarea "We maintain an inventory of assets, including hardware and software, and assign…"
type textarea "Yes"
type textarea "We prioritize critical assets based on their impact on business operations, dat…"
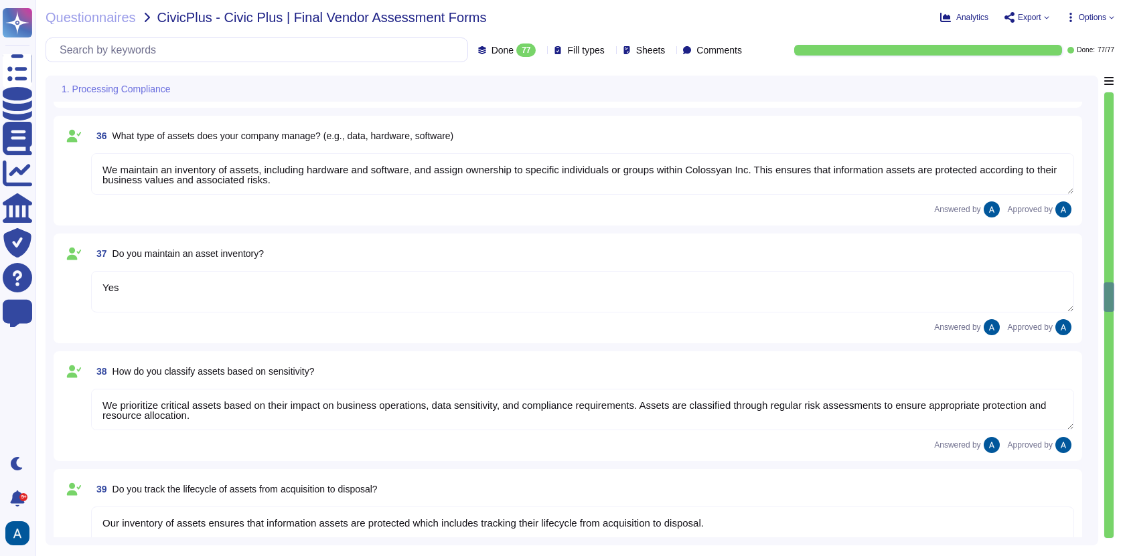
type textarea "Our inventory of assets ensures that information assets are protected which inc…"
type textarea "We ensure secure disposal of decommissioned assets by following a comprehensive…"
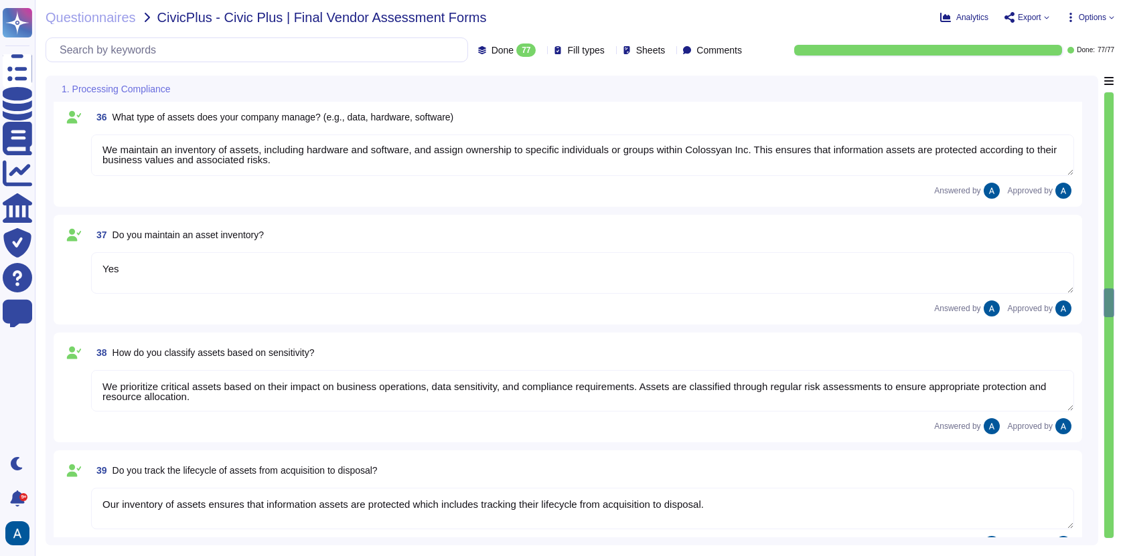
type textarea "Yes"
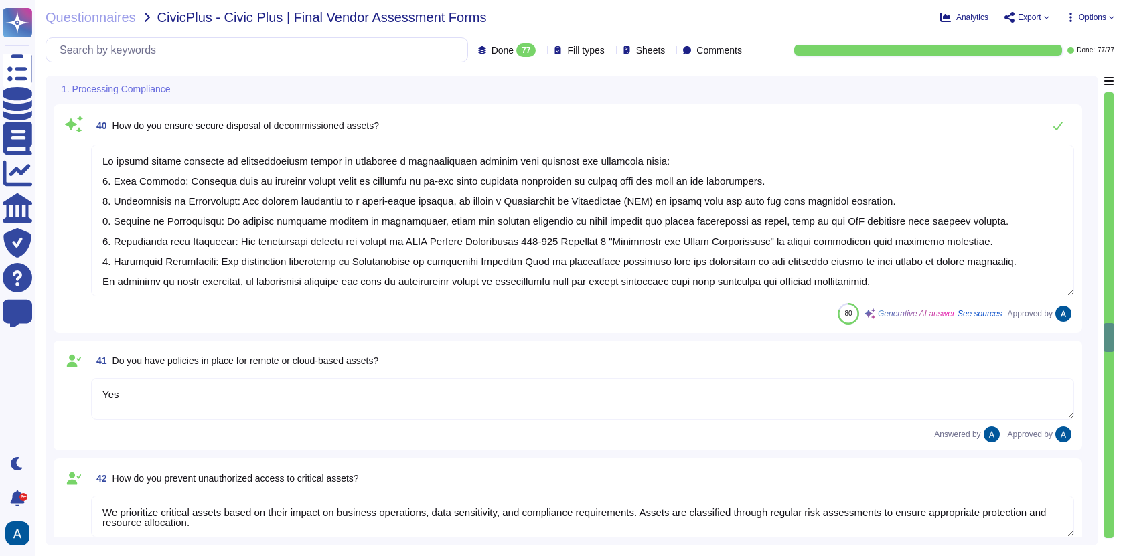
scroll to position [5212, 0]
type textarea "We prioritize critical assets based on their impact on business operations, dat…"
type textarea "Yes"
type textarea "Audit logging is enabled to record user activities, administrator activities, e…"
type textarea "Yes"
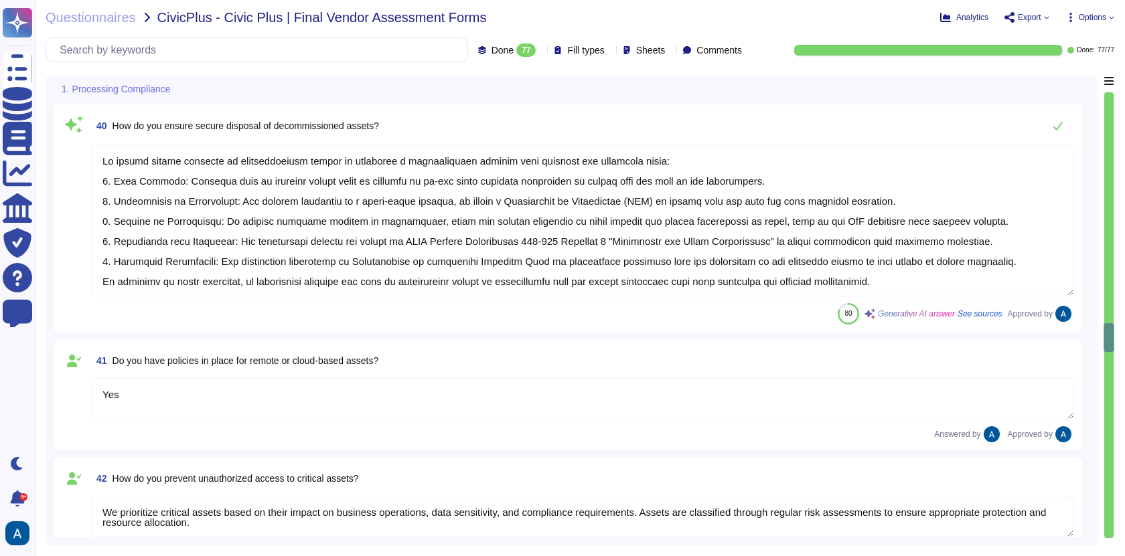
type textarea "Yes."
type textarea "Yes"
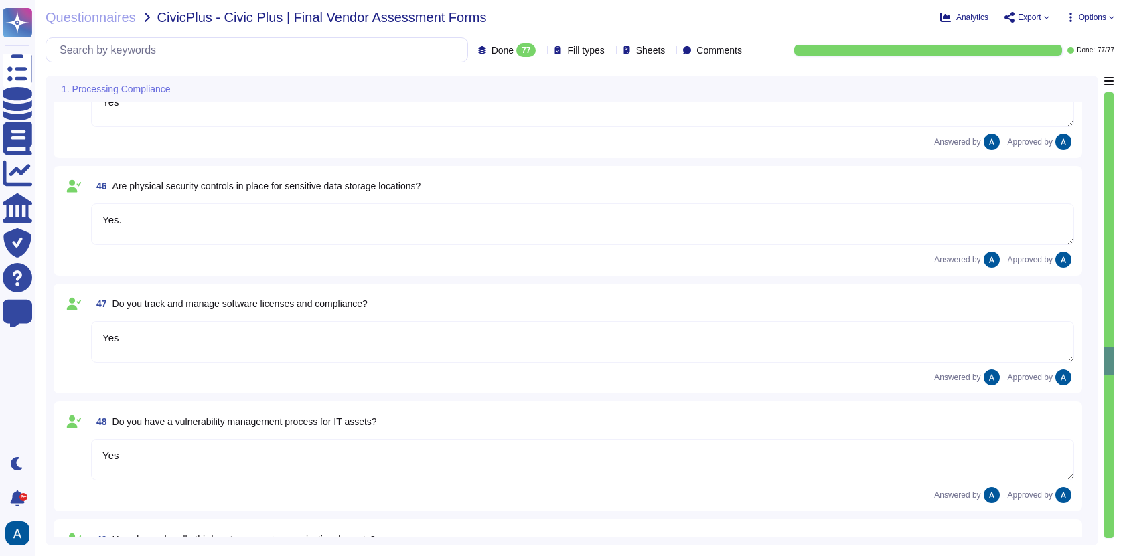
type textarea "Yes"
type textarea "We manage third-party access to organizational assets through a comprehensive T…"
type textarea "Colossyan Inc."
type textarea "Yes"
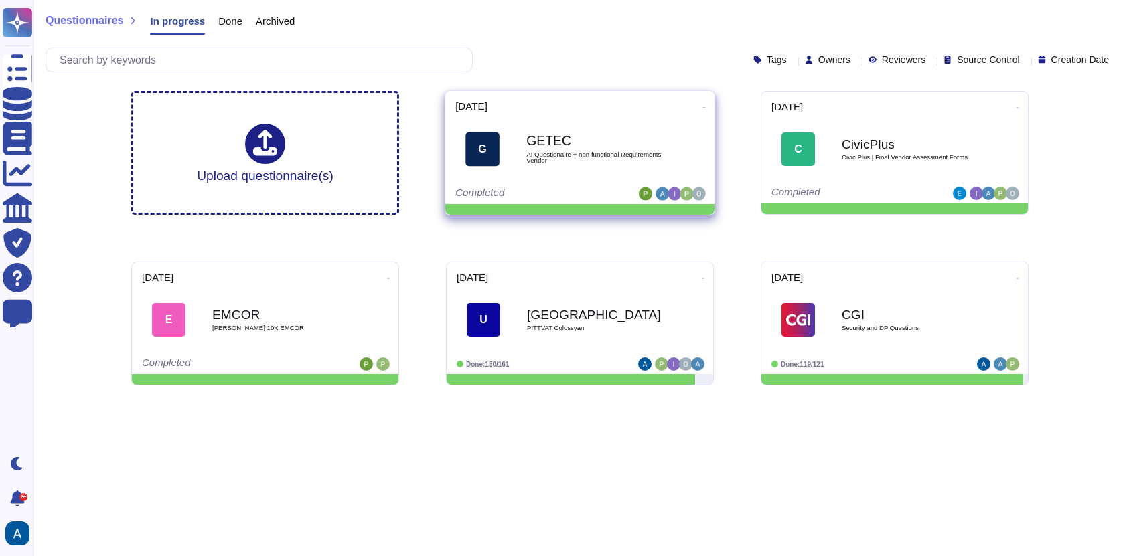
click at [666, 159] on span "G GETEC AI Questionaire + non functional Requirements Vendor" at bounding box center [579, 149] width 249 height 54
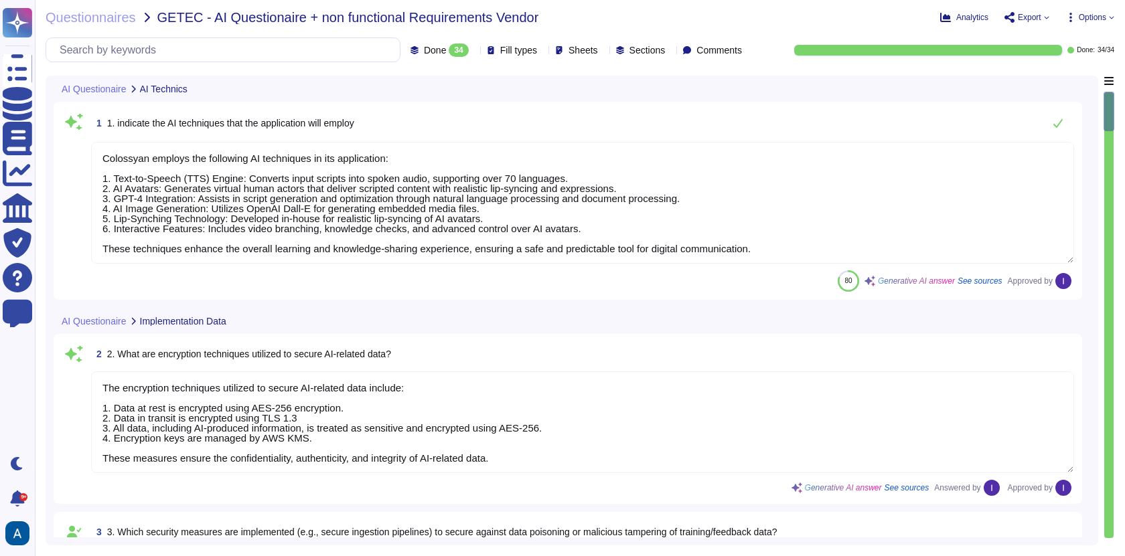
type textarea "Colossyan employs the following AI techniques in its application: 1. Text-to-Sp…"
type textarea "The encryption techniques utilized to secure AI-related data include: 1. Data a…"
type textarea "[PERSON_NAME]'s AI is aiming to generate real-life like human presenter videos.…"
type textarea "Our models no longer train once they are deployed in production. Therefore data…"
type textarea "Our in-house AI model that we have developed is for the generation of AI presen…"
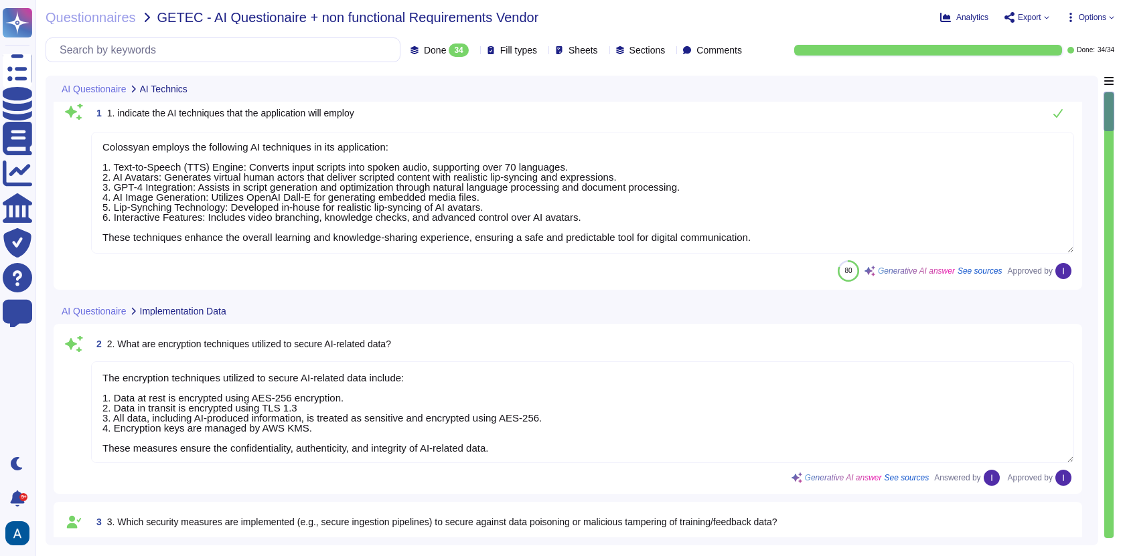
scroll to position [17, 0]
